Goal: Task Accomplishment & Management: Manage account settings

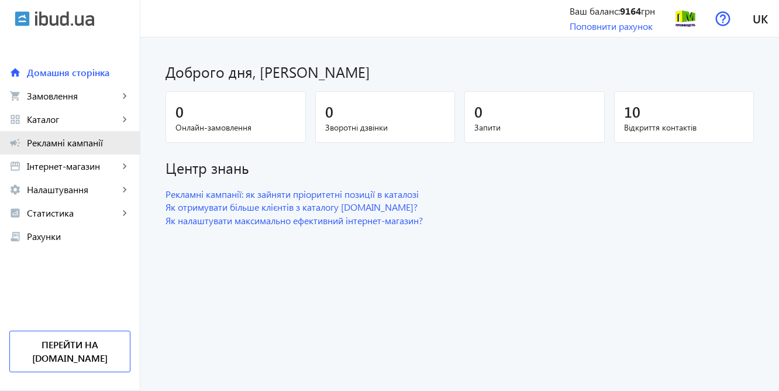
click at [91, 143] on span "Рекламні кампанії" at bounding box center [79, 143] width 104 height 12
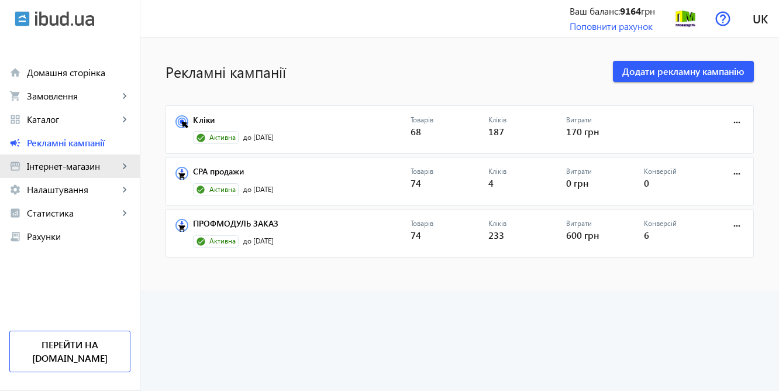
click at [73, 168] on span "Інтернет-магазин" at bounding box center [73, 166] width 92 height 12
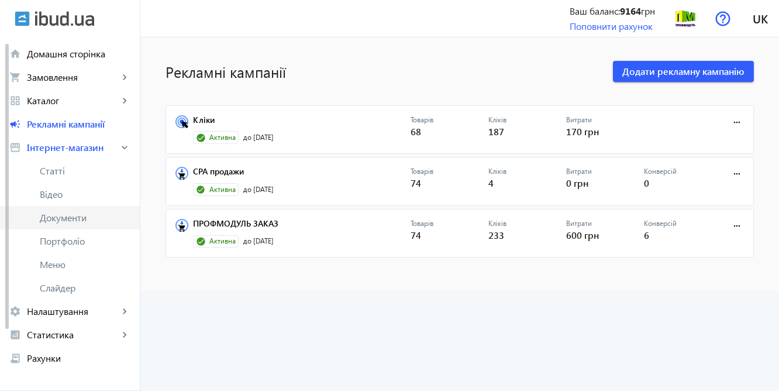
scroll to position [23, 0]
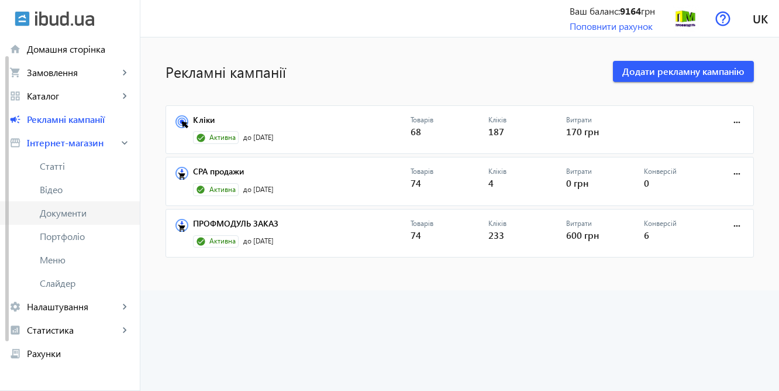
click at [57, 235] on span "Портфоліо" at bounding box center [85, 236] width 91 height 12
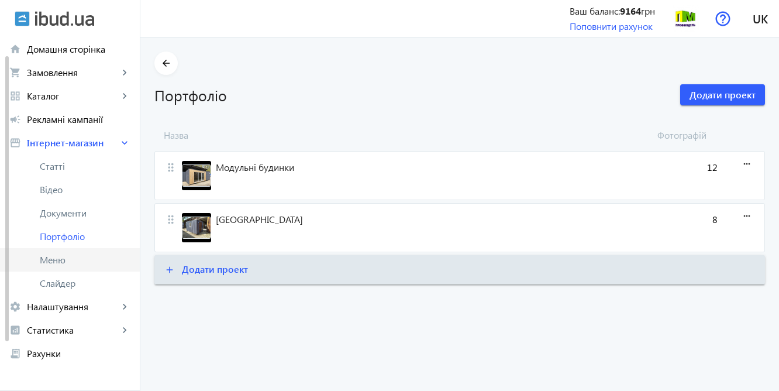
click at [67, 256] on span "Меню" at bounding box center [85, 260] width 91 height 12
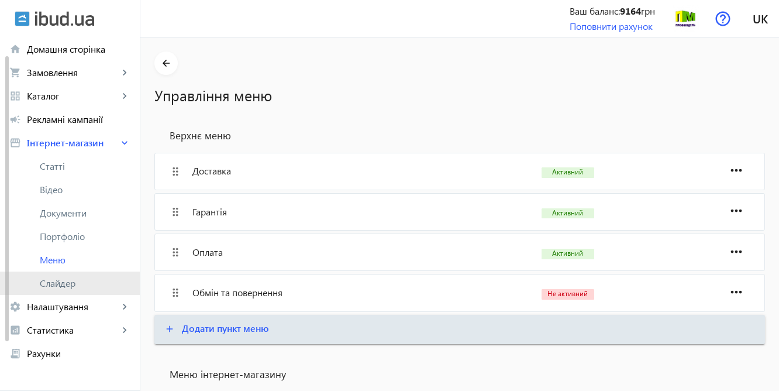
click at [54, 284] on span "Слайдер" at bounding box center [85, 283] width 91 height 12
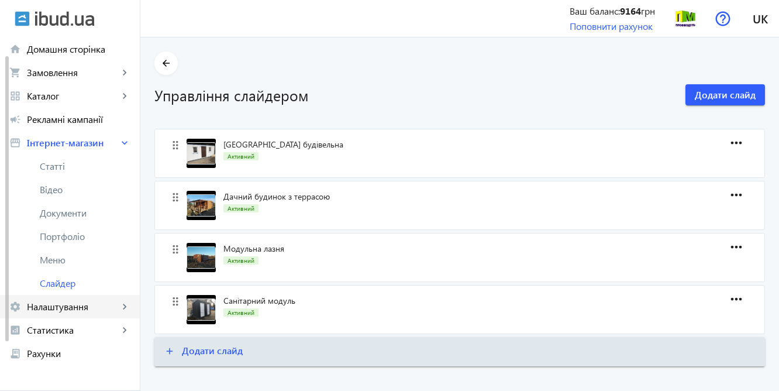
click at [51, 302] on span "Налаштування" at bounding box center [73, 307] width 92 height 12
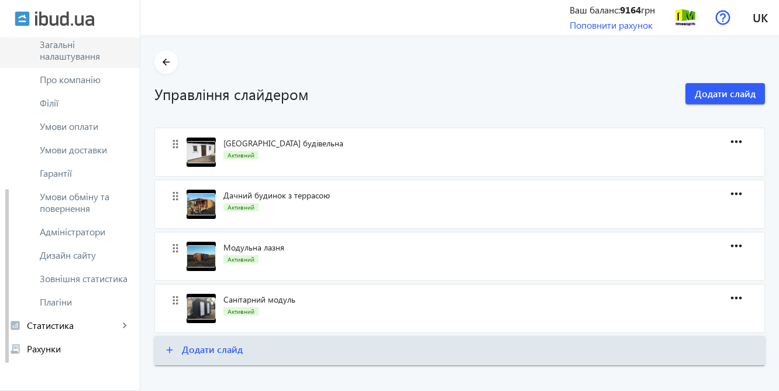
scroll to position [2, 0]
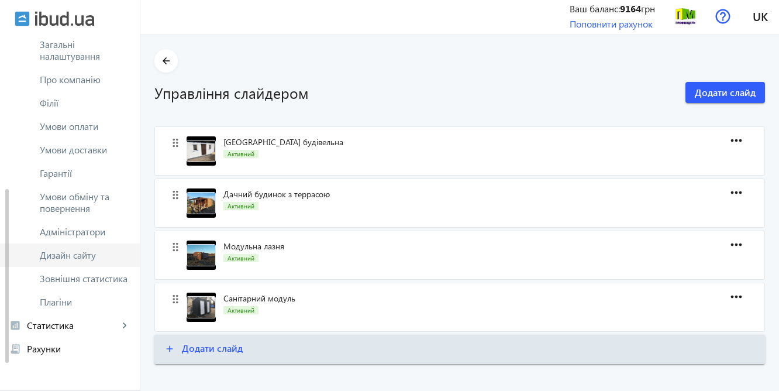
click at [102, 256] on span "Дизайн сайту" at bounding box center [85, 255] width 91 height 12
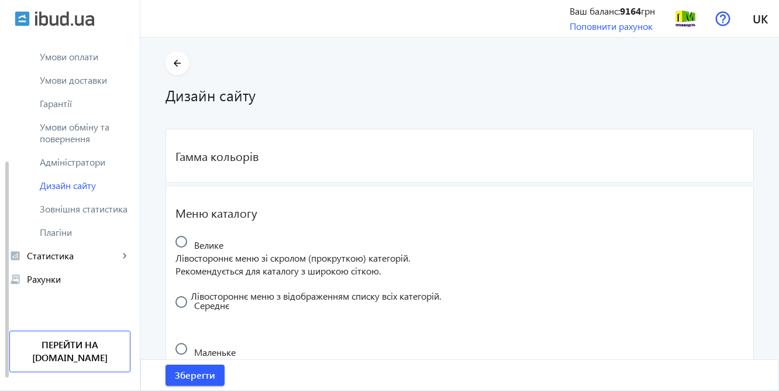
scroll to position [225, 0]
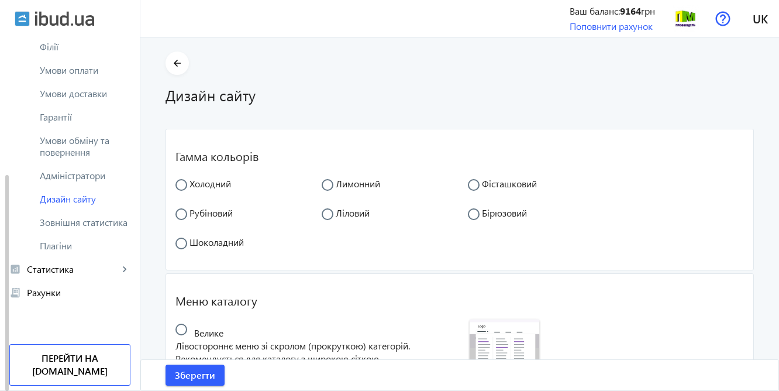
radio input "true"
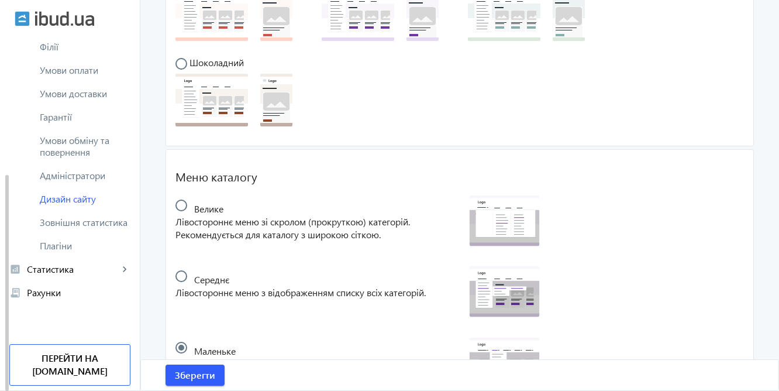
scroll to position [353, 0]
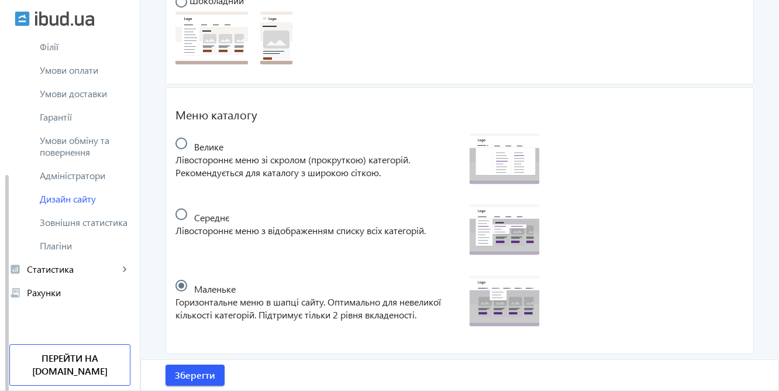
click at [180, 139] on input "radio" at bounding box center [186, 148] width 23 height 23
radio input "true"
click at [175, 212] on input "radio" at bounding box center [186, 219] width 23 height 23
radio input "true"
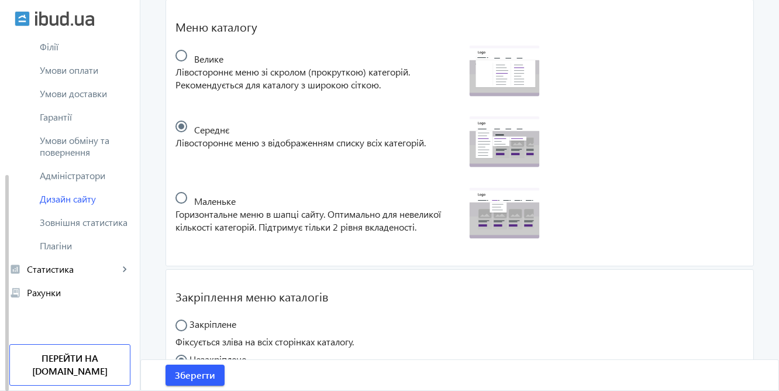
scroll to position [481, 0]
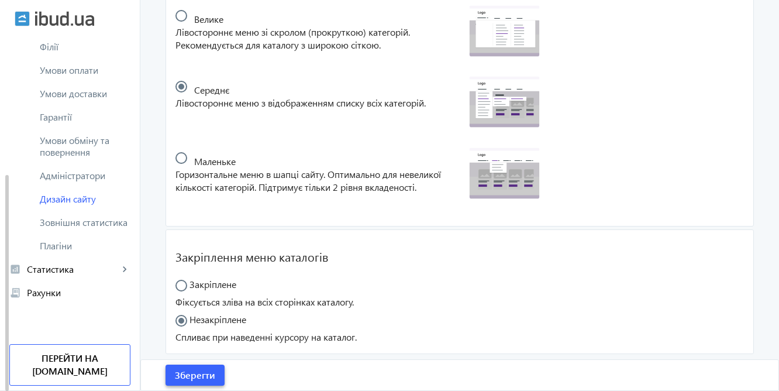
click at [194, 376] on span "Зберегти" at bounding box center [195, 375] width 40 height 13
click at [110, 221] on span "Зовнішня статистика" at bounding box center [85, 222] width 91 height 12
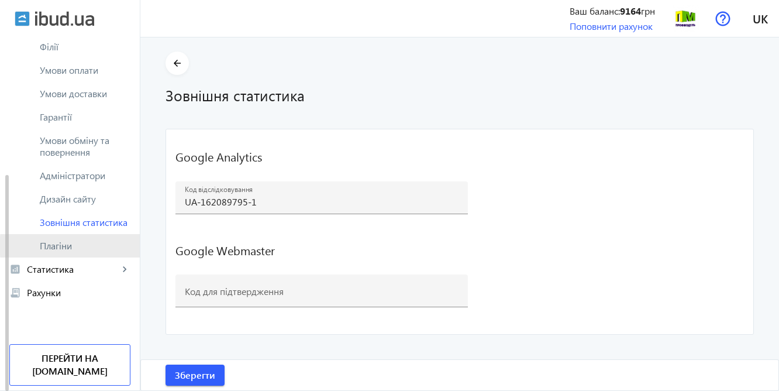
click at [77, 246] on span "Плагіни" at bounding box center [85, 246] width 91 height 12
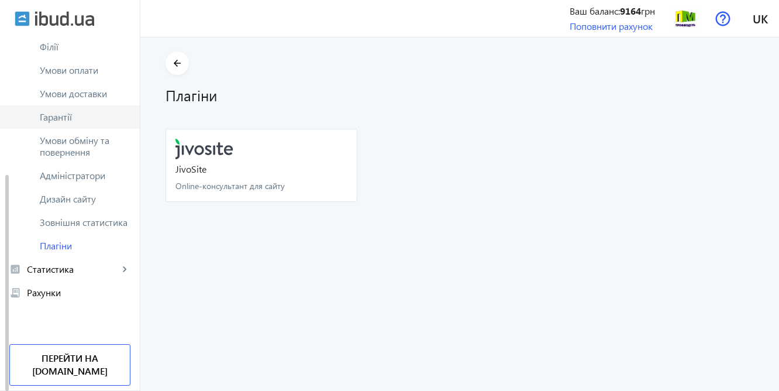
click at [92, 114] on span "Гарантії" at bounding box center [85, 117] width 91 height 12
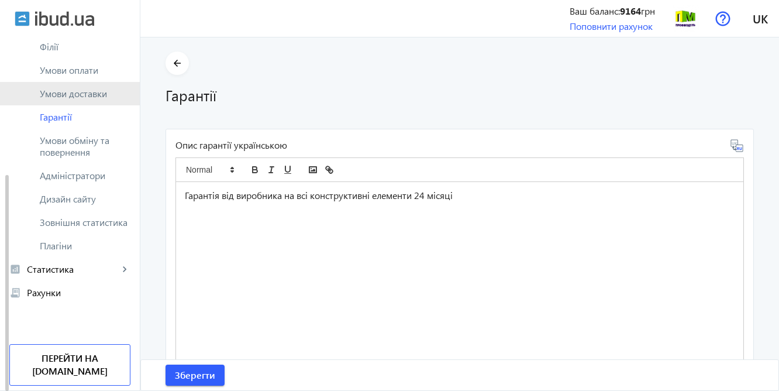
click at [85, 95] on span "Умови доставки" at bounding box center [85, 94] width 91 height 12
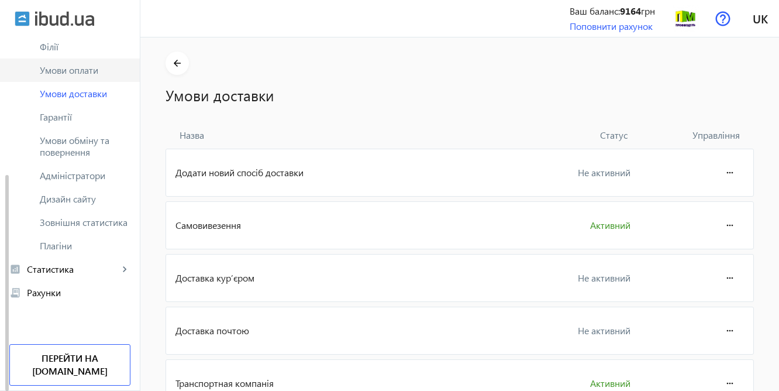
click at [81, 68] on span "Умови оплати" at bounding box center [85, 70] width 91 height 12
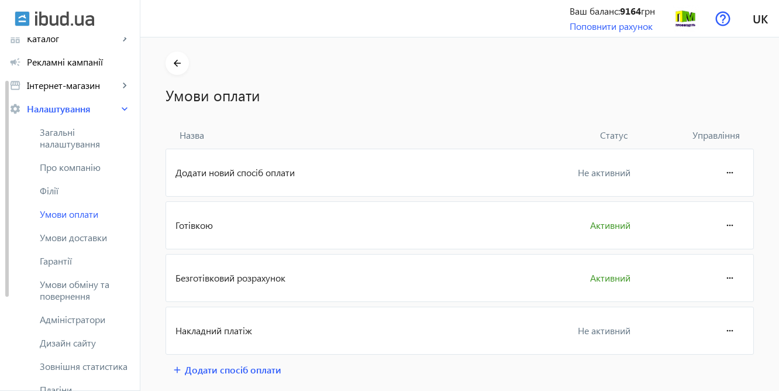
scroll to position [77, 0]
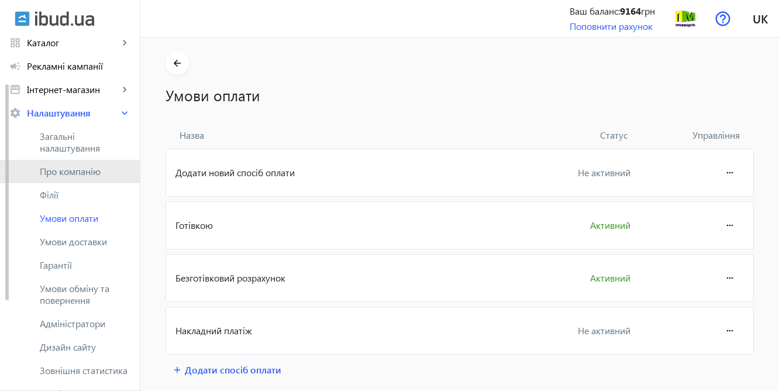
click at [53, 171] on span "Про компанію" at bounding box center [85, 172] width 91 height 12
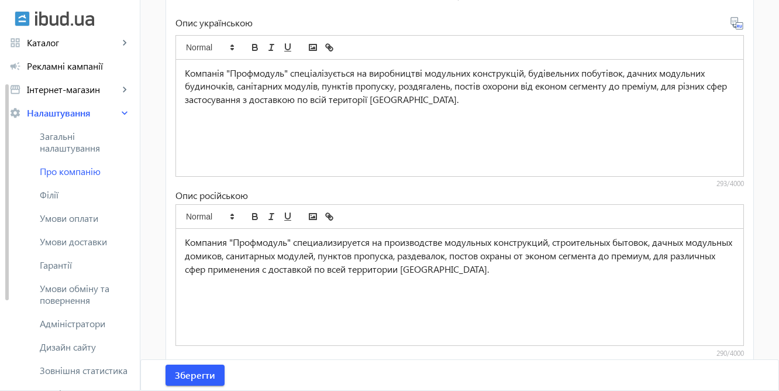
scroll to position [463, 0]
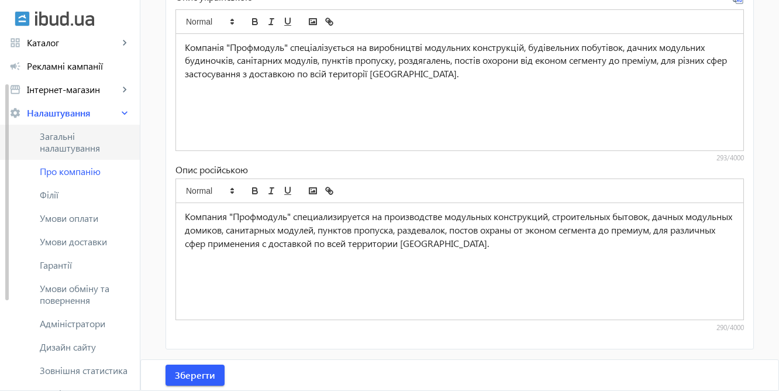
click at [79, 143] on span "Загальні налаштування" at bounding box center [85, 141] width 91 height 23
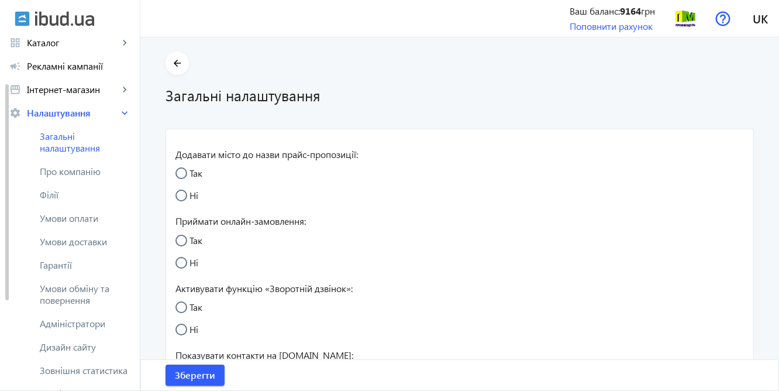
radio input "true"
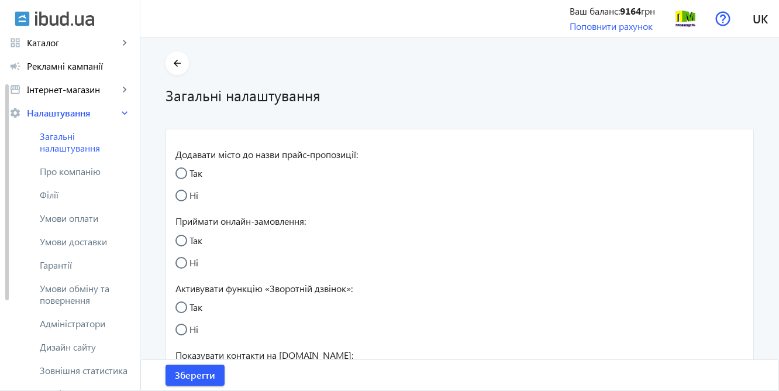
radio input "true"
click at [71, 95] on span "Інтернет-магазин" at bounding box center [73, 90] width 92 height 12
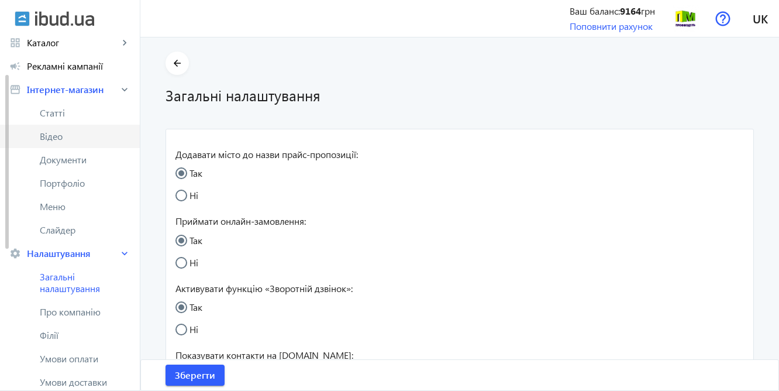
click at [53, 139] on span "Відео" at bounding box center [85, 136] width 91 height 12
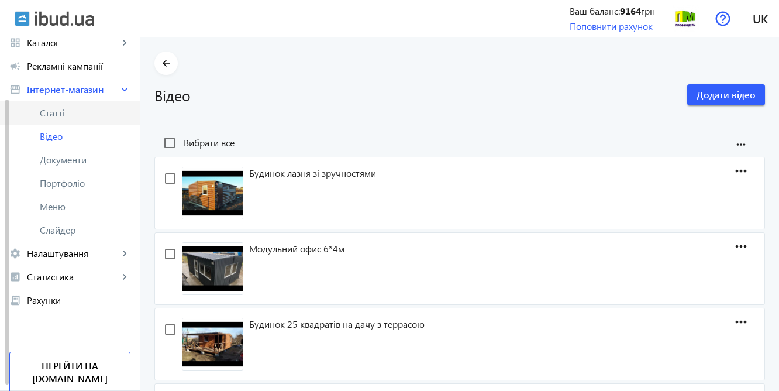
click at [63, 113] on span "Статті" at bounding box center [85, 113] width 91 height 12
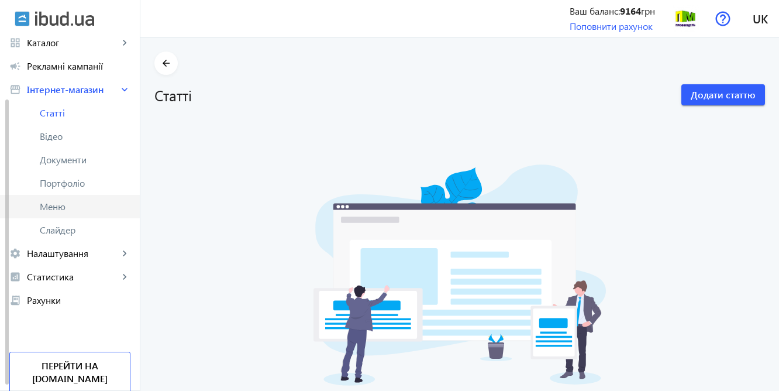
click at [63, 211] on span "Меню" at bounding box center [85, 207] width 91 height 12
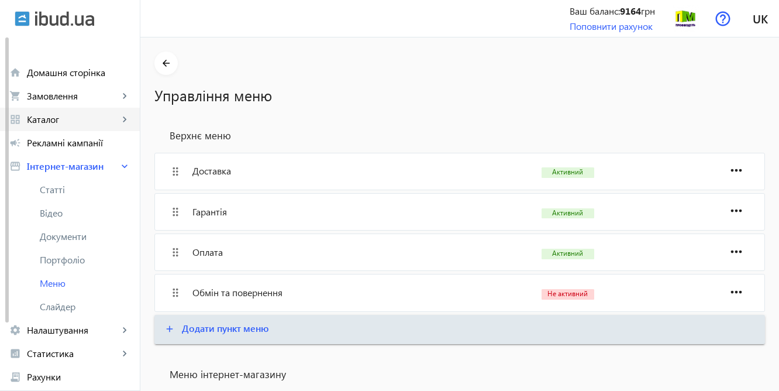
click at [60, 118] on span "Каталог" at bounding box center [73, 119] width 92 height 12
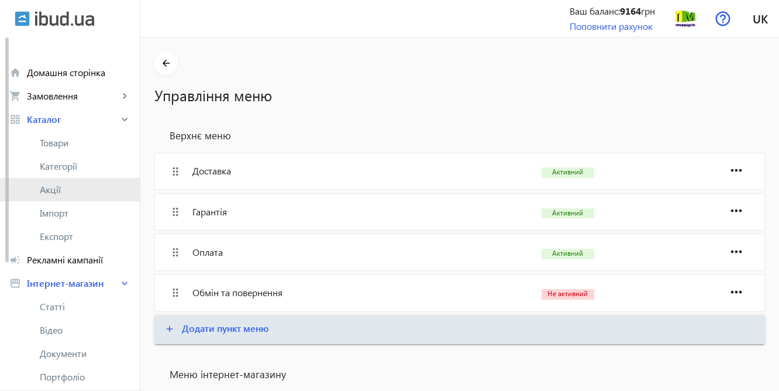
click at [71, 190] on span "Акції" at bounding box center [85, 190] width 91 height 12
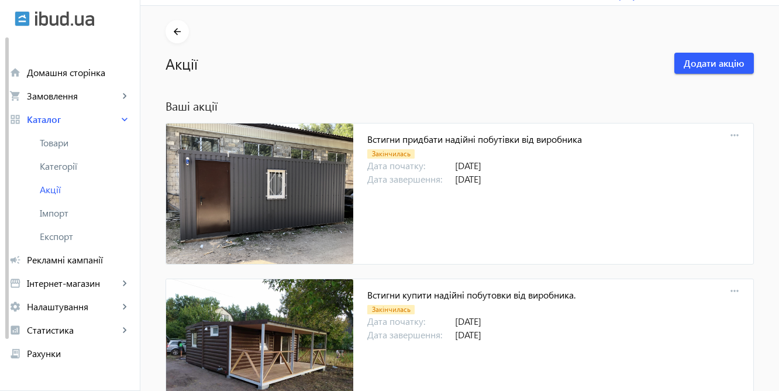
scroll to position [33, 0]
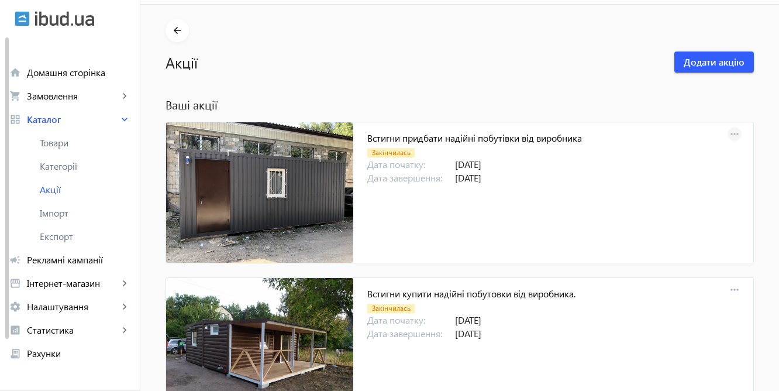
click at [734, 132] on mat-icon "more_horiz" at bounding box center [734, 134] width 16 height 16
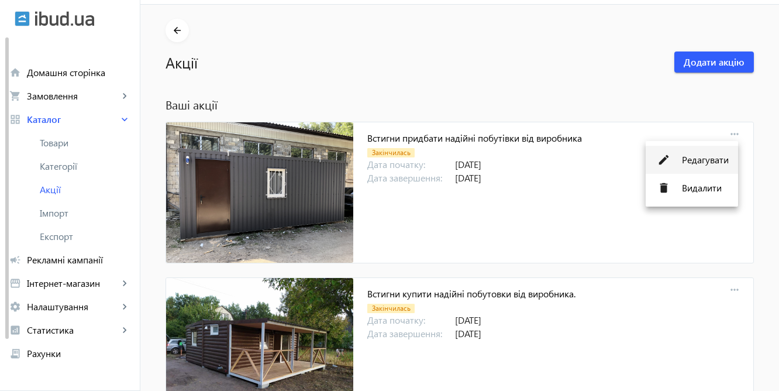
click at [709, 157] on span "Редагувати" at bounding box center [705, 159] width 47 height 9
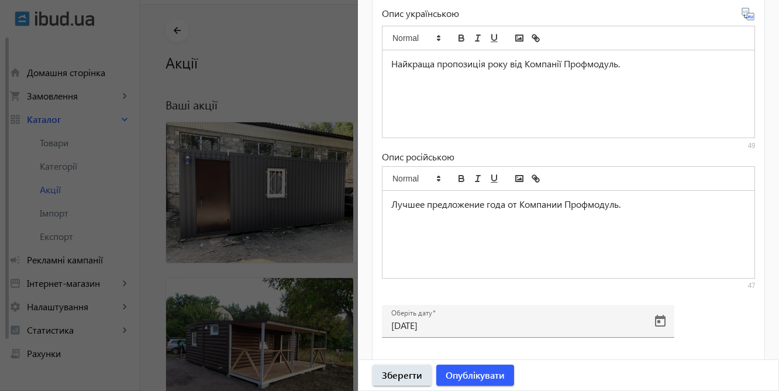
scroll to position [514, 0]
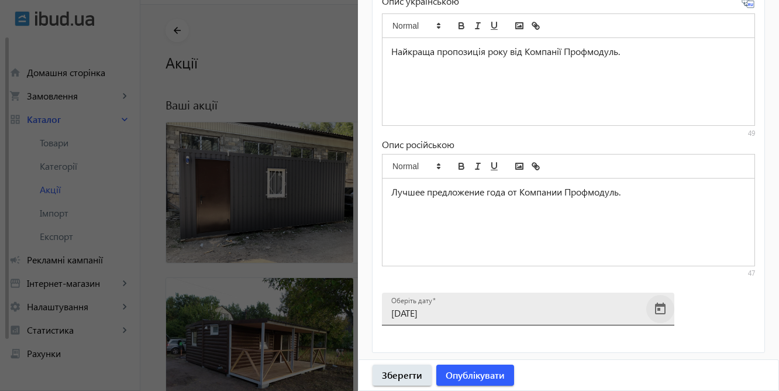
click at [657, 310] on span "Open calendar" at bounding box center [660, 309] width 28 height 28
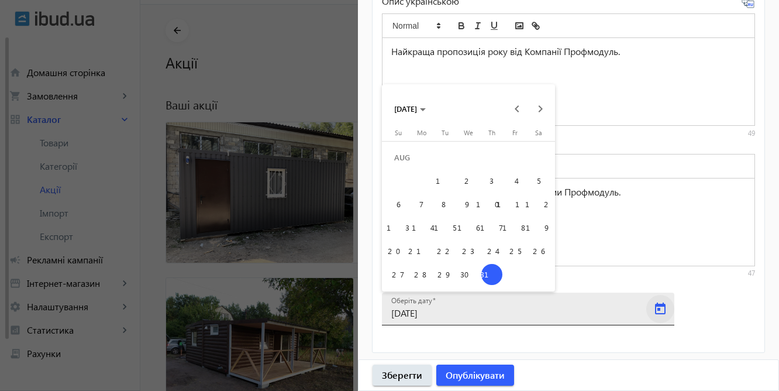
click at [657, 310] on div at bounding box center [389, 195] width 779 height 391
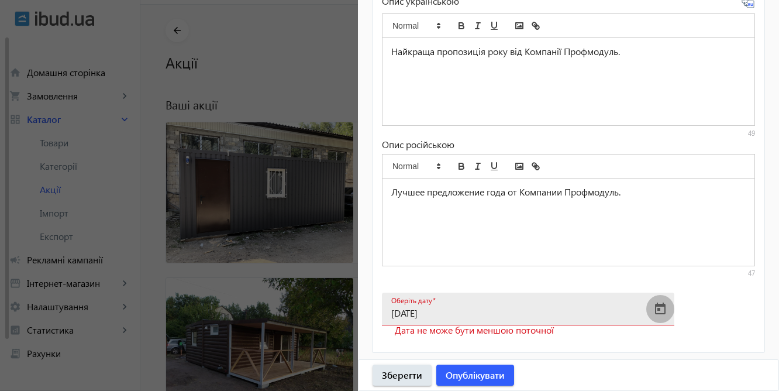
click at [657, 308] on span "Open calendar" at bounding box center [660, 309] width 28 height 28
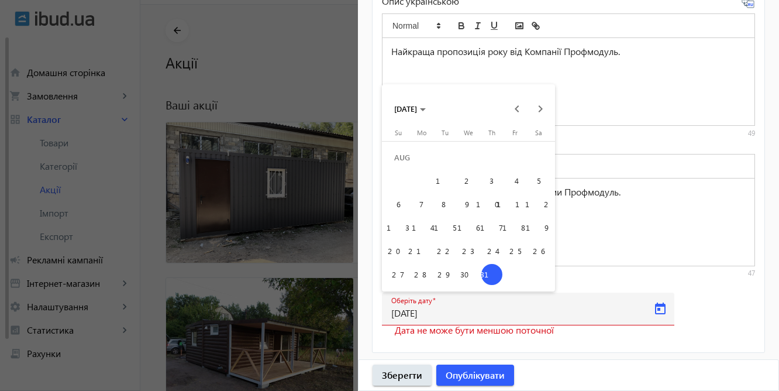
click at [491, 276] on span "31" at bounding box center [491, 274] width 21 height 21
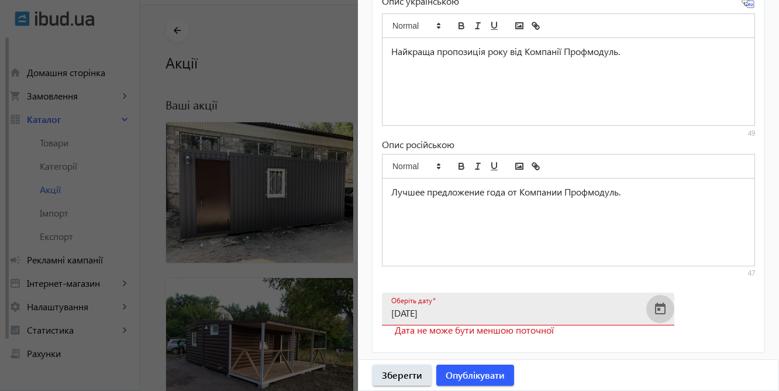
click at [653, 308] on span "Open calendar" at bounding box center [660, 309] width 28 height 28
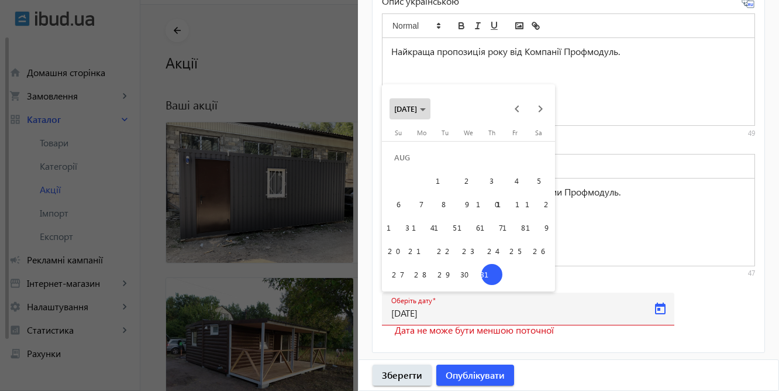
click at [426, 109] on polygon "Choose month and year" at bounding box center [423, 109] width 6 height 3
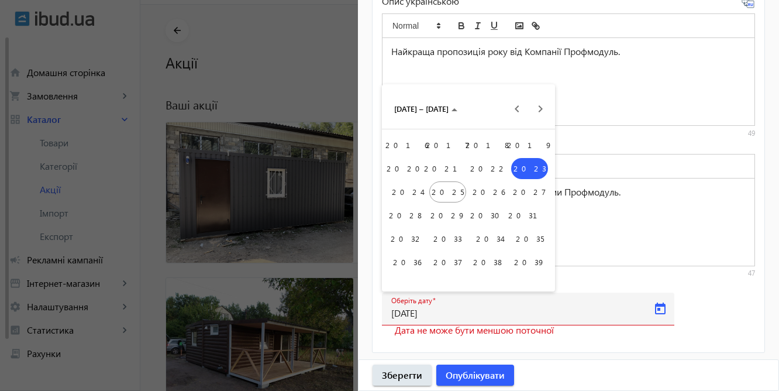
click at [452, 191] on span "2025" at bounding box center [447, 191] width 37 height 21
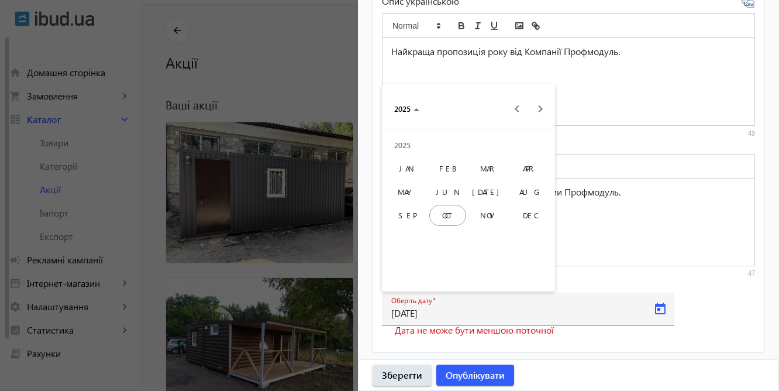
click at [445, 222] on span "OCT" at bounding box center [447, 215] width 37 height 21
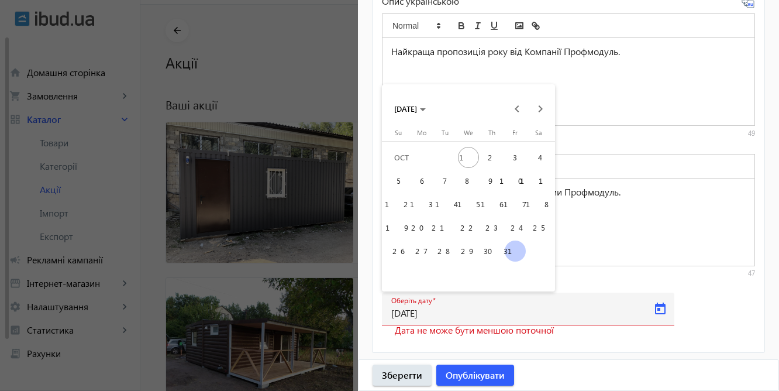
click at [467, 164] on span "1" at bounding box center [468, 157] width 21 height 21
type input "[DATE]"
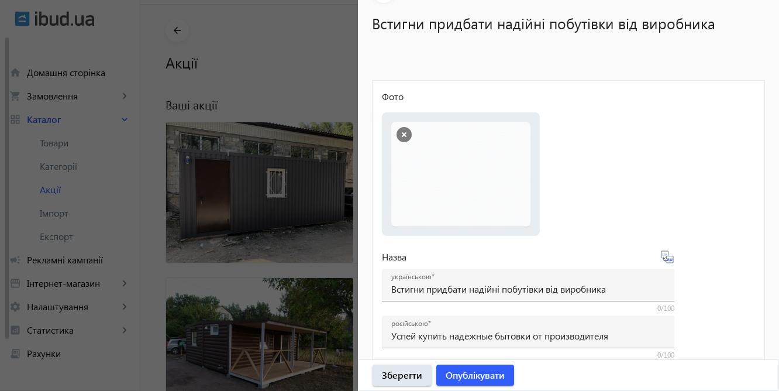
scroll to position [22, 0]
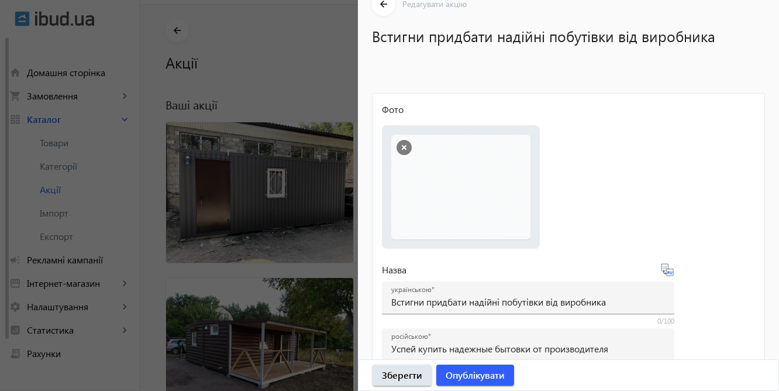
click at [404, 148] on button "button" at bounding box center [404, 147] width 15 height 15
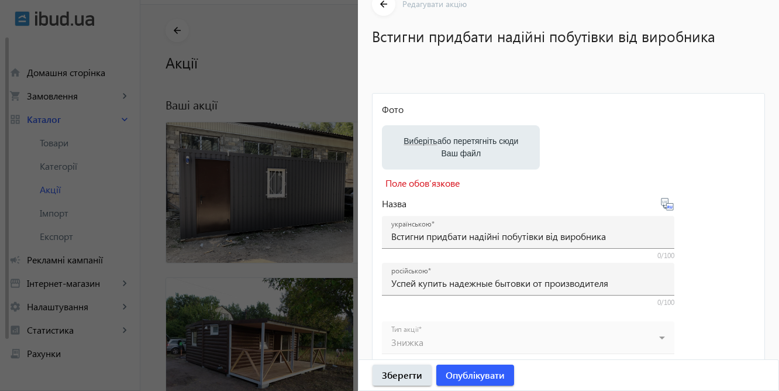
click at [438, 146] on label "Виберіть або перетягніть сюди Ваш файл" at bounding box center [460, 147] width 139 height 33
click at [438, 146] on input "Виберіть або перетягніть сюди Ваш файл" at bounding box center [460, 149] width 139 height 14
type input "C:\fakepath\photo_[DATE] 09.58.32 (3).jpeg"
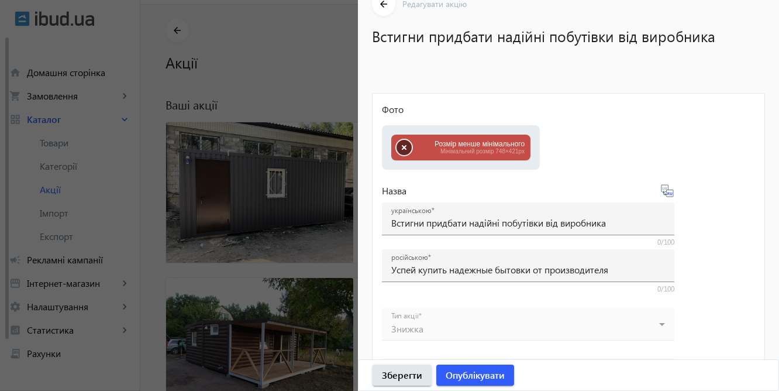
click at [405, 149] on button "button" at bounding box center [404, 147] width 15 height 15
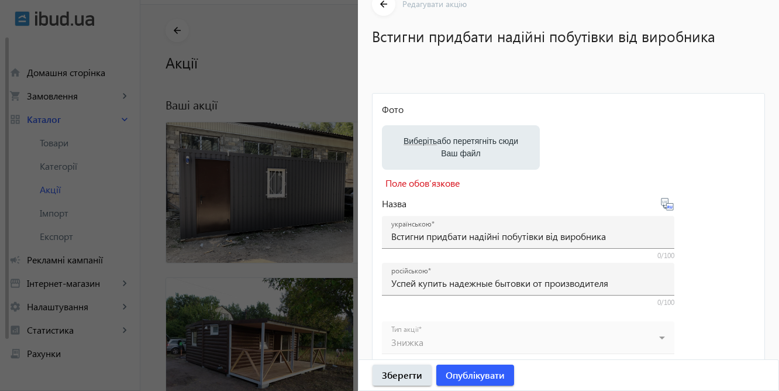
click at [436, 144] on label "Виберіть або перетягніть сюди Ваш файл" at bounding box center [460, 147] width 139 height 33
click at [436, 144] on input "Виберіть або перетягніть сюди Ваш файл" at bounding box center [460, 149] width 139 height 14
type input "C:\fakepath\photo_[DATE] 16.27.43.jpeg"
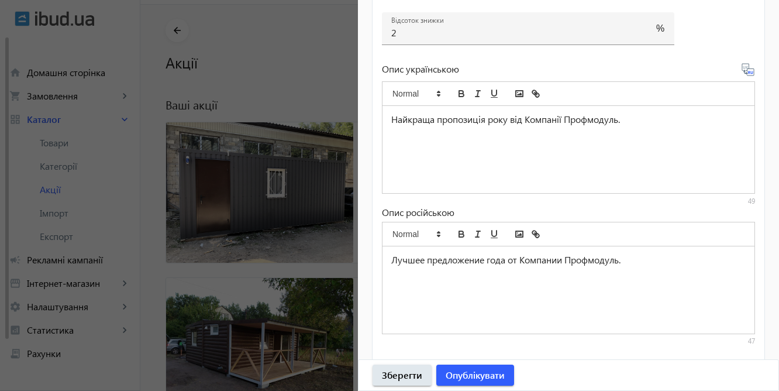
scroll to position [549, 0]
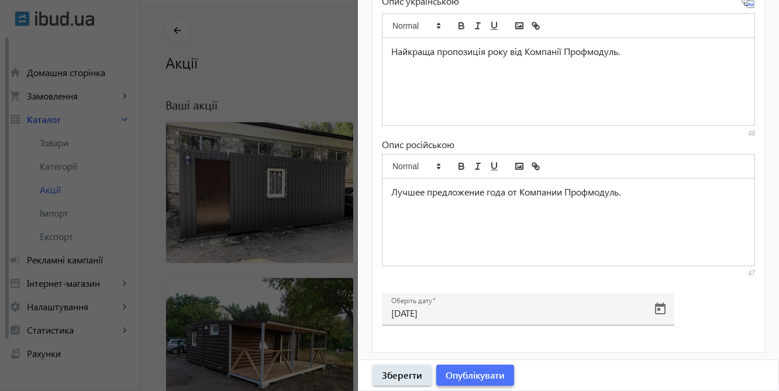
click at [484, 377] on span "Опублікувати" at bounding box center [475, 375] width 59 height 13
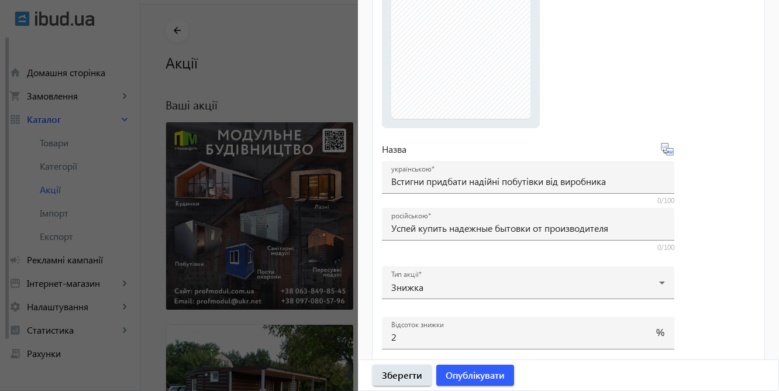
scroll to position [0, 0]
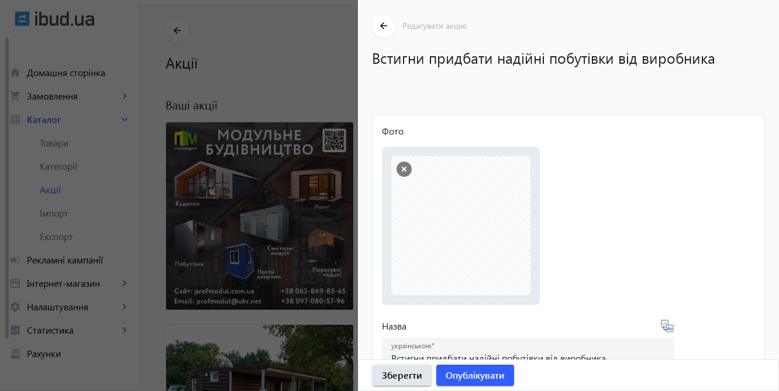
click at [314, 60] on div at bounding box center [389, 195] width 779 height 391
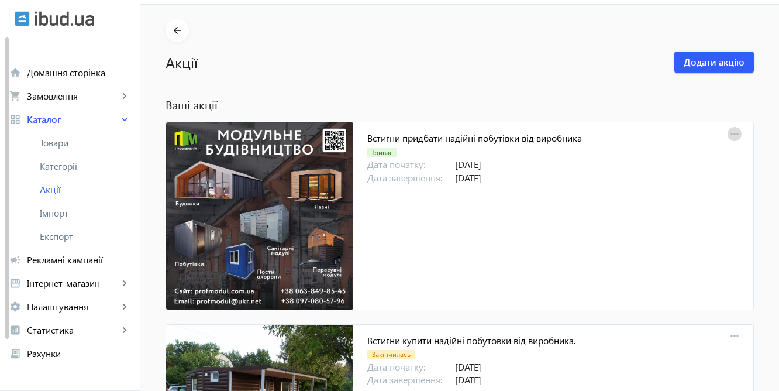
click at [731, 132] on mat-icon "more_horiz" at bounding box center [734, 134] width 16 height 16
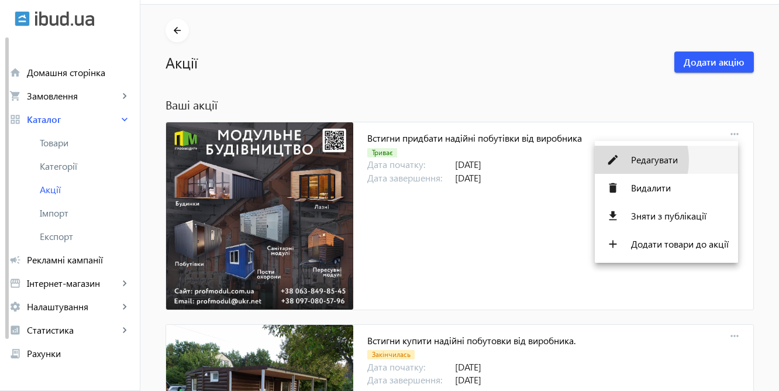
click at [667, 160] on span "Редагувати" at bounding box center [680, 159] width 98 height 9
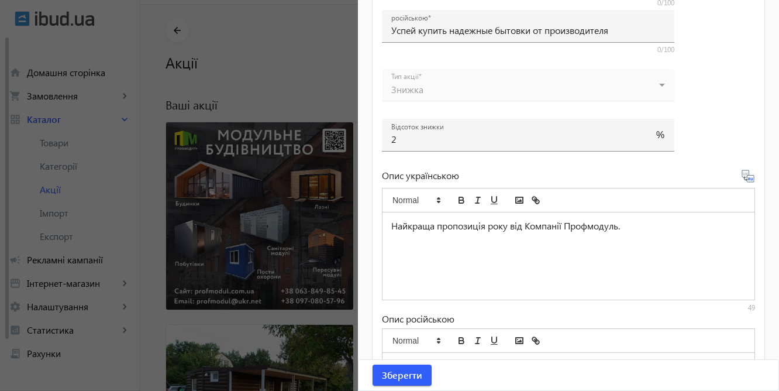
scroll to position [549, 0]
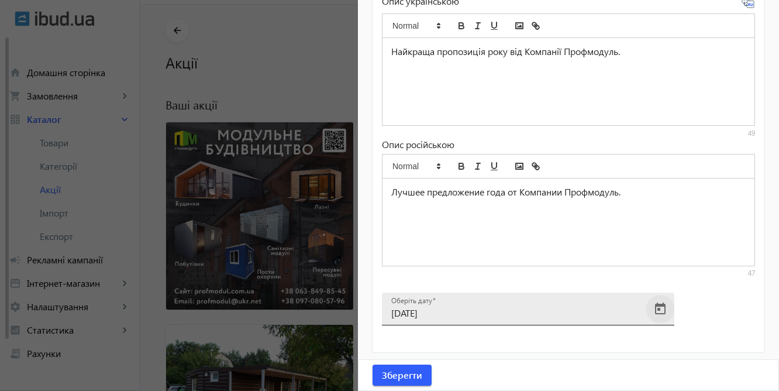
click at [659, 306] on span "Open calendar" at bounding box center [660, 309] width 28 height 28
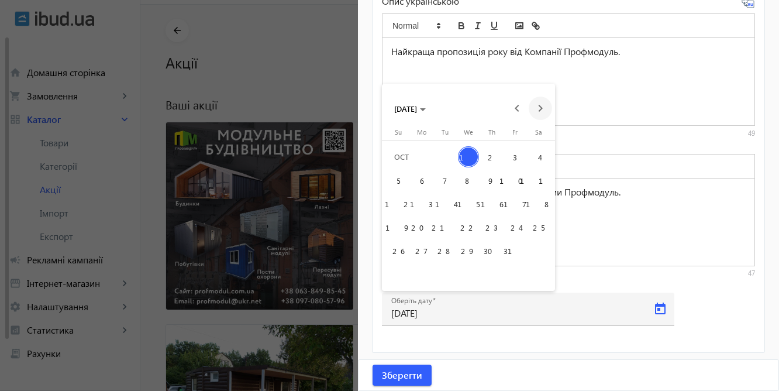
click at [539, 109] on span "Next month" at bounding box center [540, 108] width 23 height 23
click at [420, 184] on span "1" at bounding box center [421, 180] width 21 height 21
type input "[DATE]"
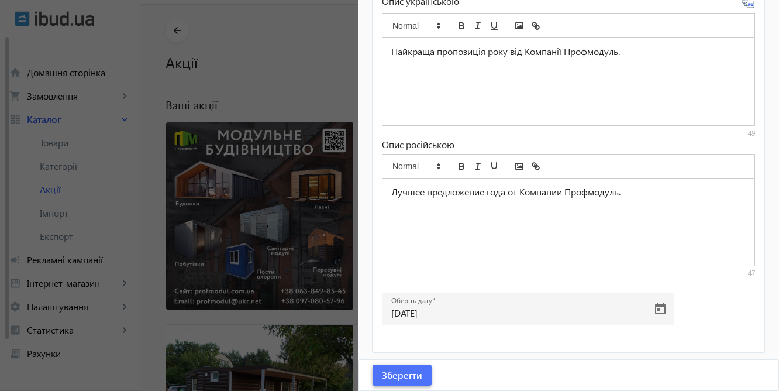
click at [392, 370] on span "Зберегти" at bounding box center [402, 375] width 40 height 13
click at [299, 177] on div at bounding box center [389, 195] width 779 height 391
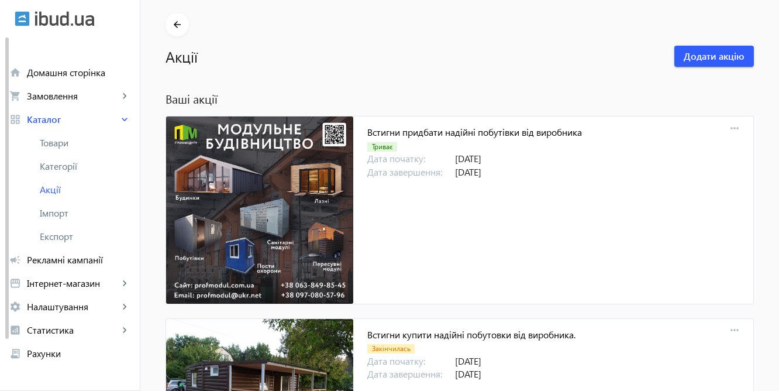
scroll to position [40, 0]
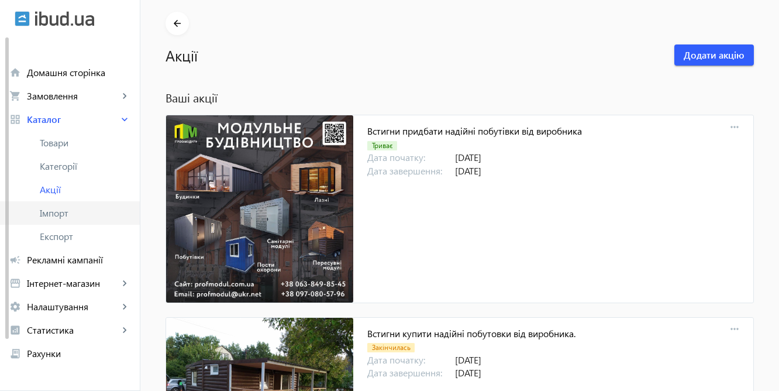
click at [37, 213] on link "Імпорт" at bounding box center [70, 212] width 140 height 23
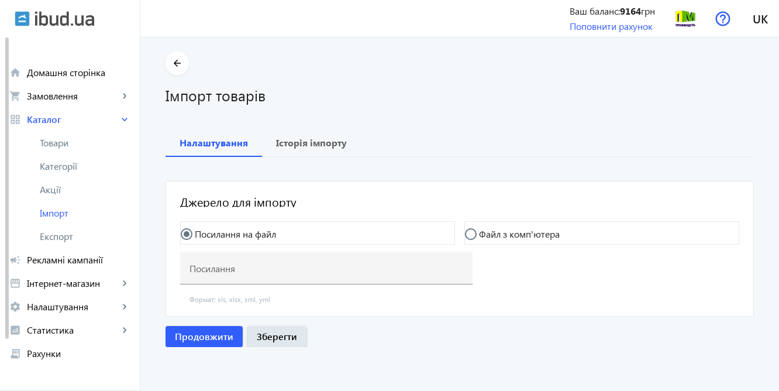
type input "[URL][DOMAIN_NAME]"
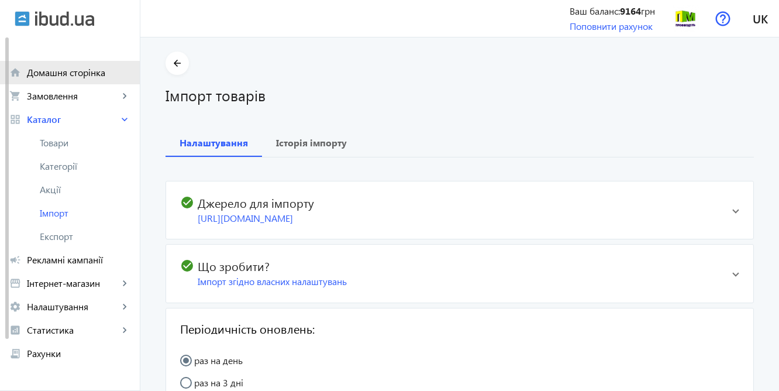
click at [68, 76] on span "Домашня сторінка" at bounding box center [79, 73] width 104 height 12
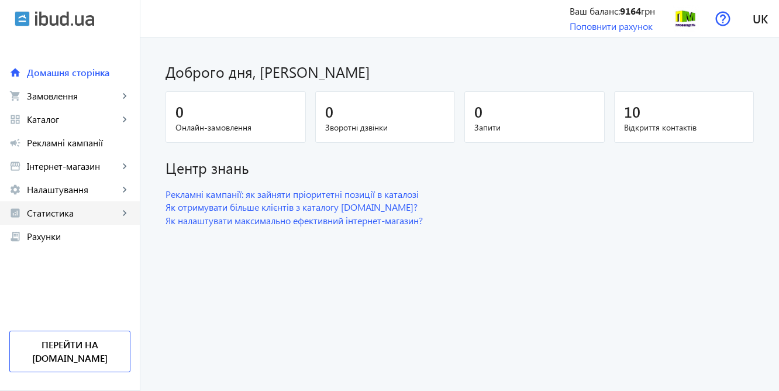
click at [78, 210] on span "Статистика" at bounding box center [73, 213] width 92 height 12
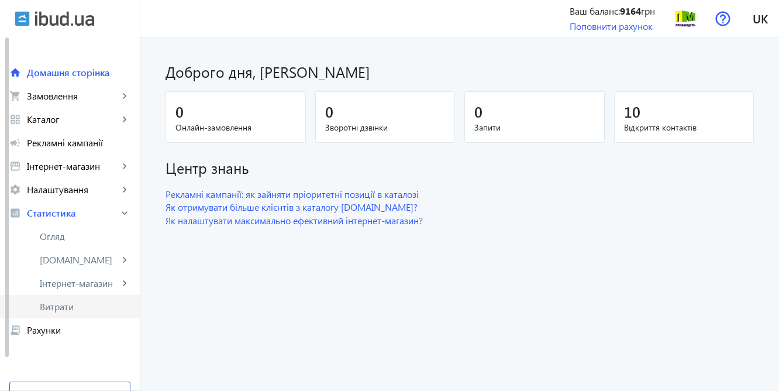
click at [64, 309] on span "Витрати" at bounding box center [85, 307] width 91 height 12
